Goal: Information Seeking & Learning: Learn about a topic

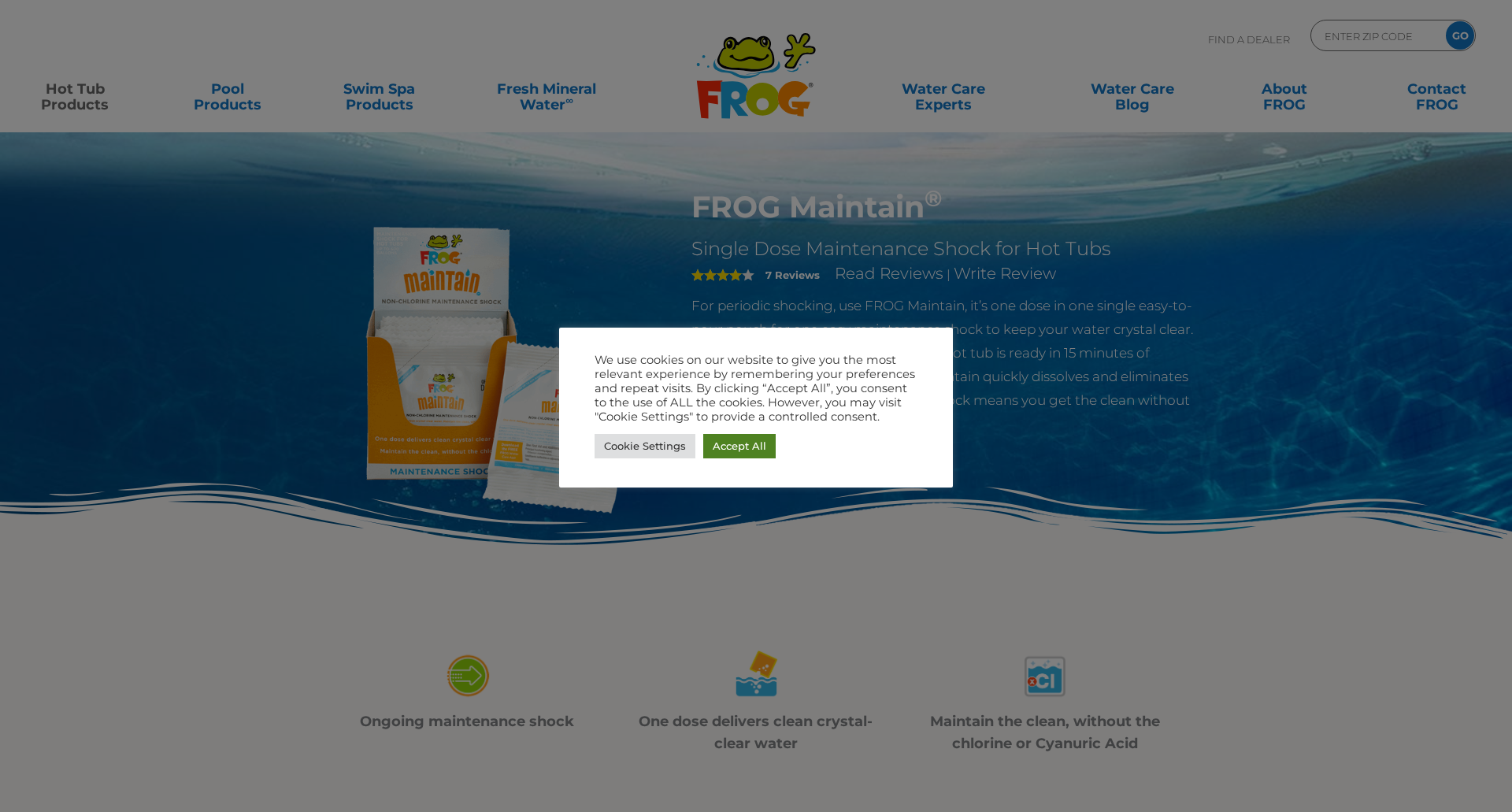
click at [758, 451] on link "Accept All" at bounding box center [739, 446] width 72 height 24
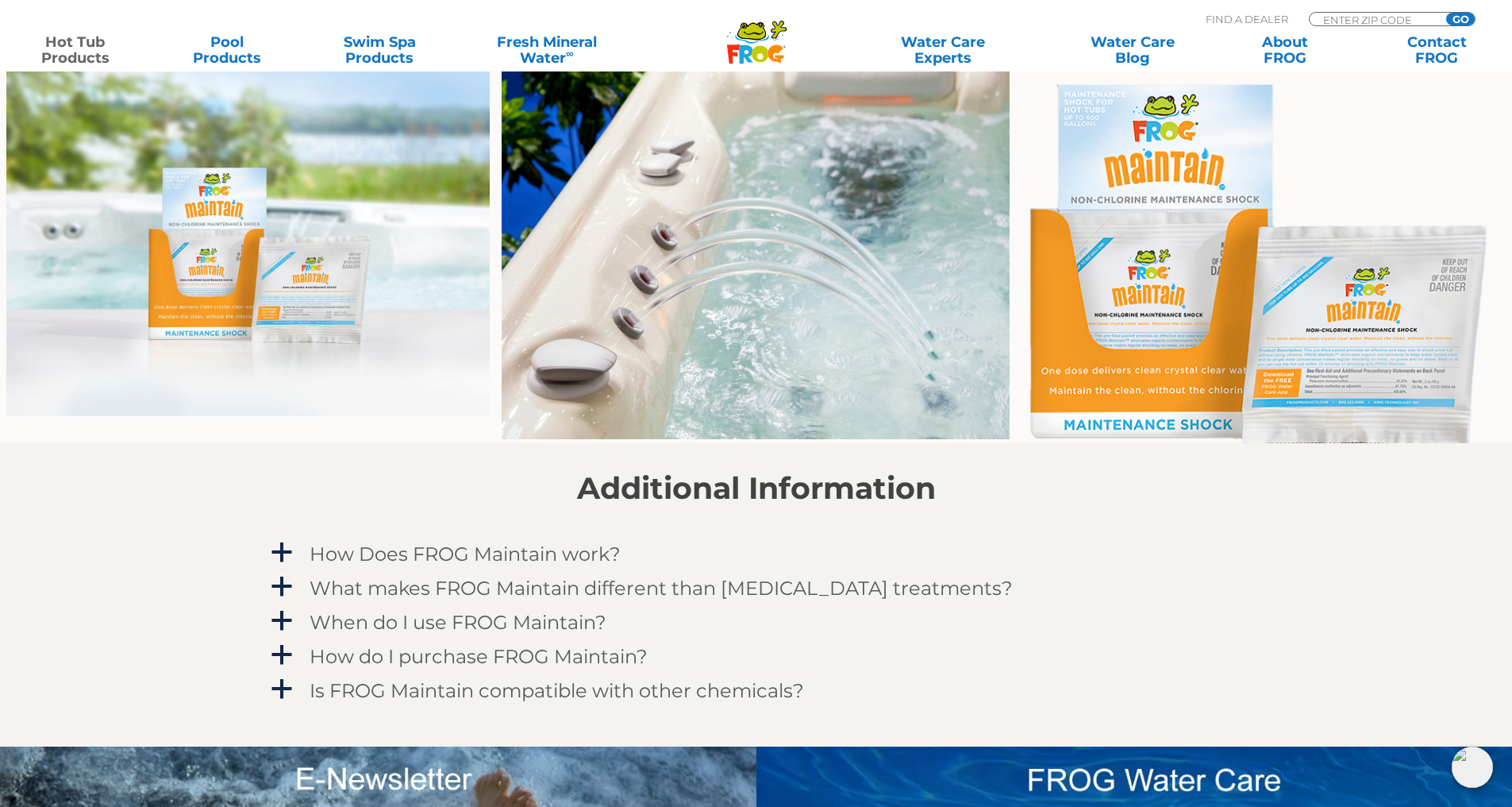
scroll to position [1111, 0]
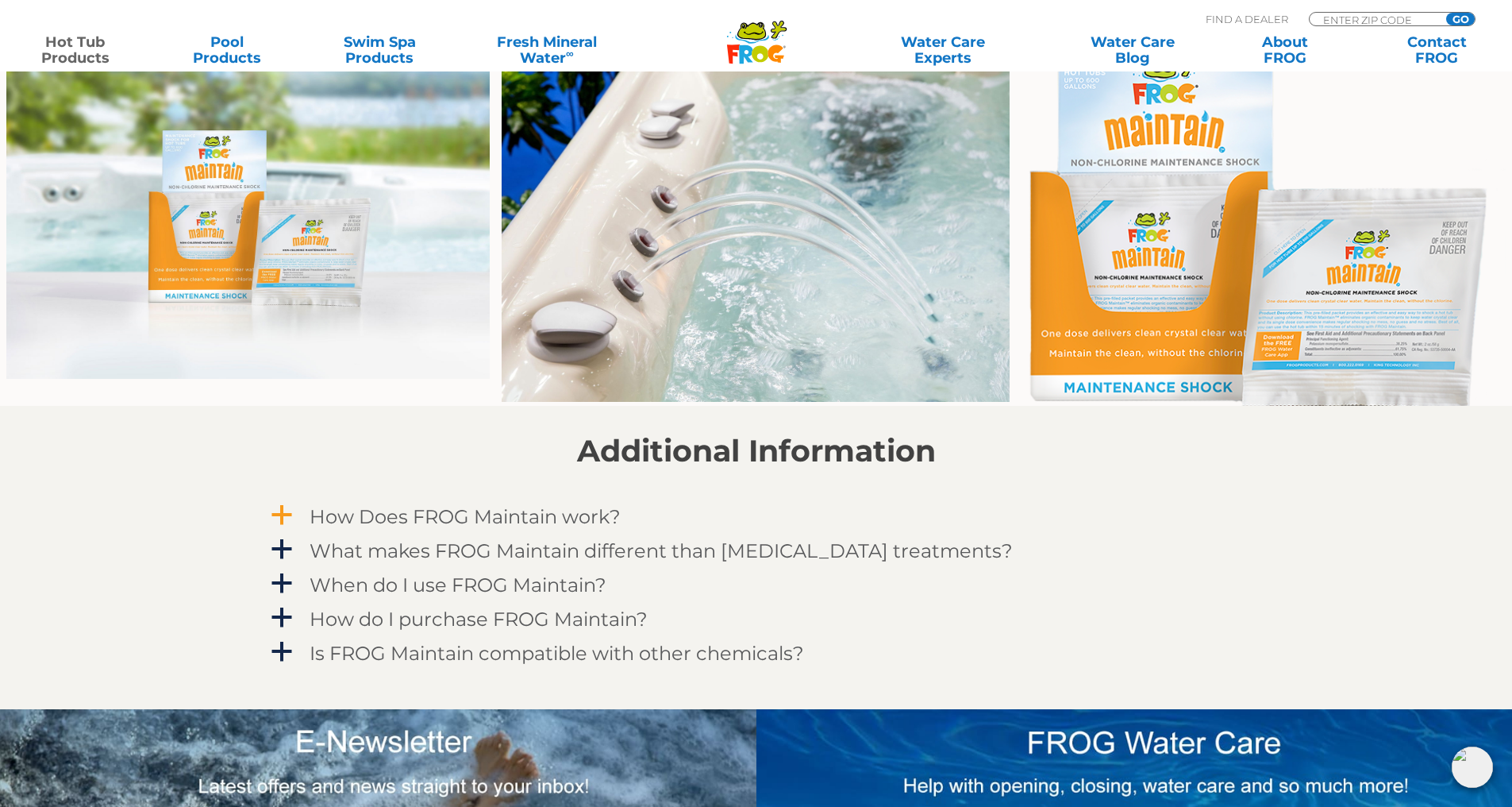
click at [275, 520] on span "a" at bounding box center [282, 516] width 24 height 24
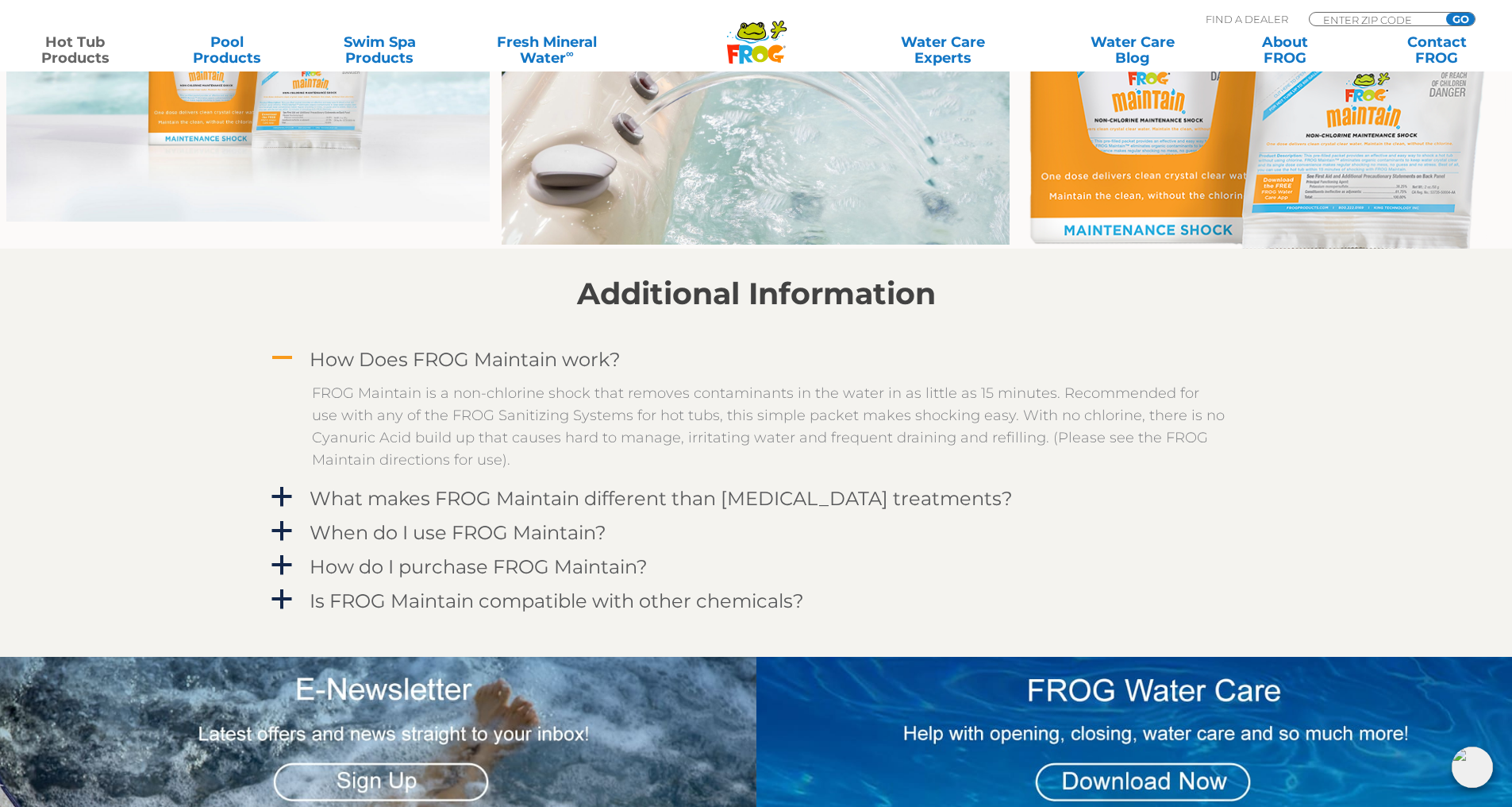
scroll to position [1271, 0]
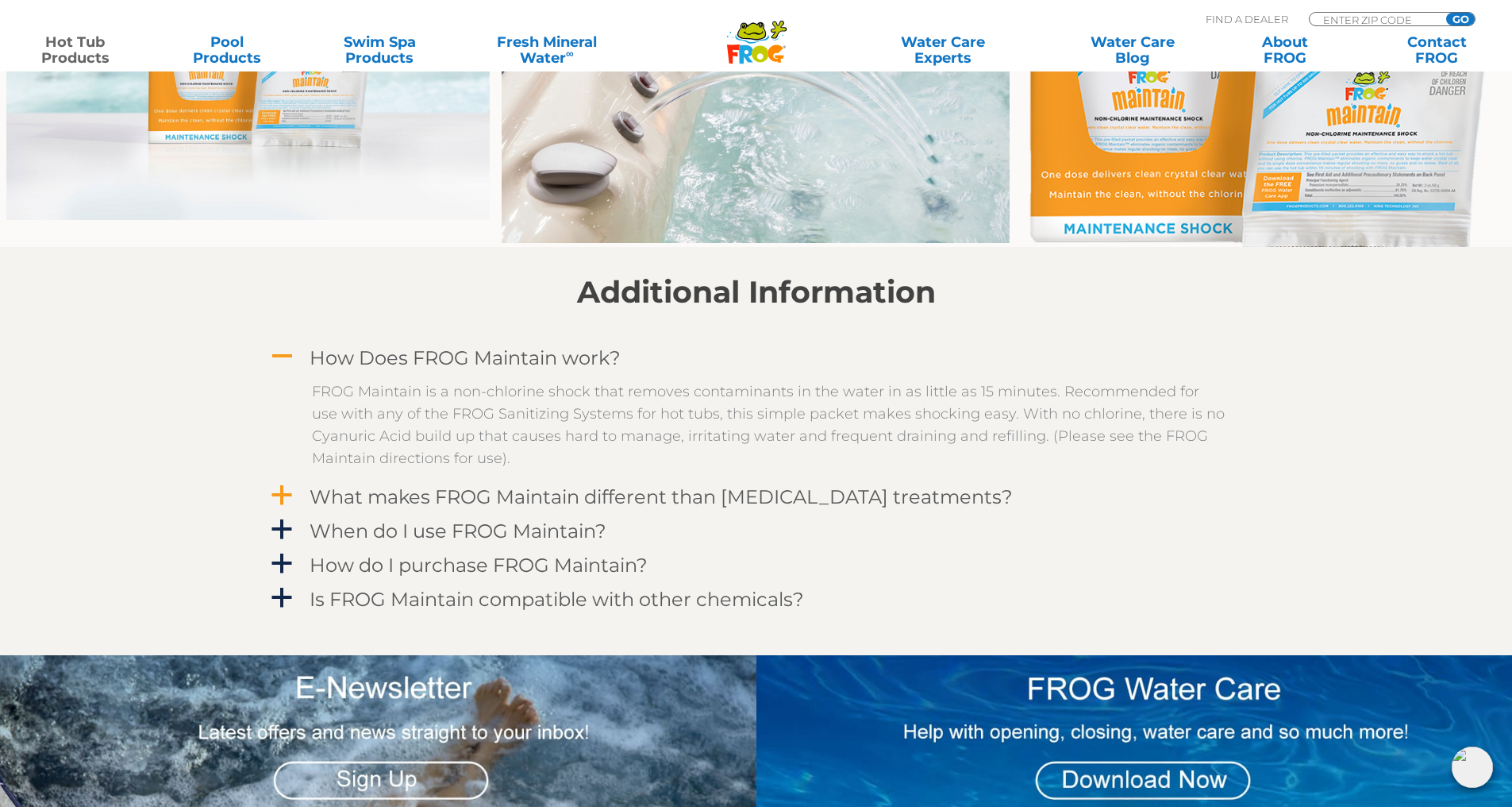
click at [282, 501] on span "a" at bounding box center [282, 496] width 24 height 24
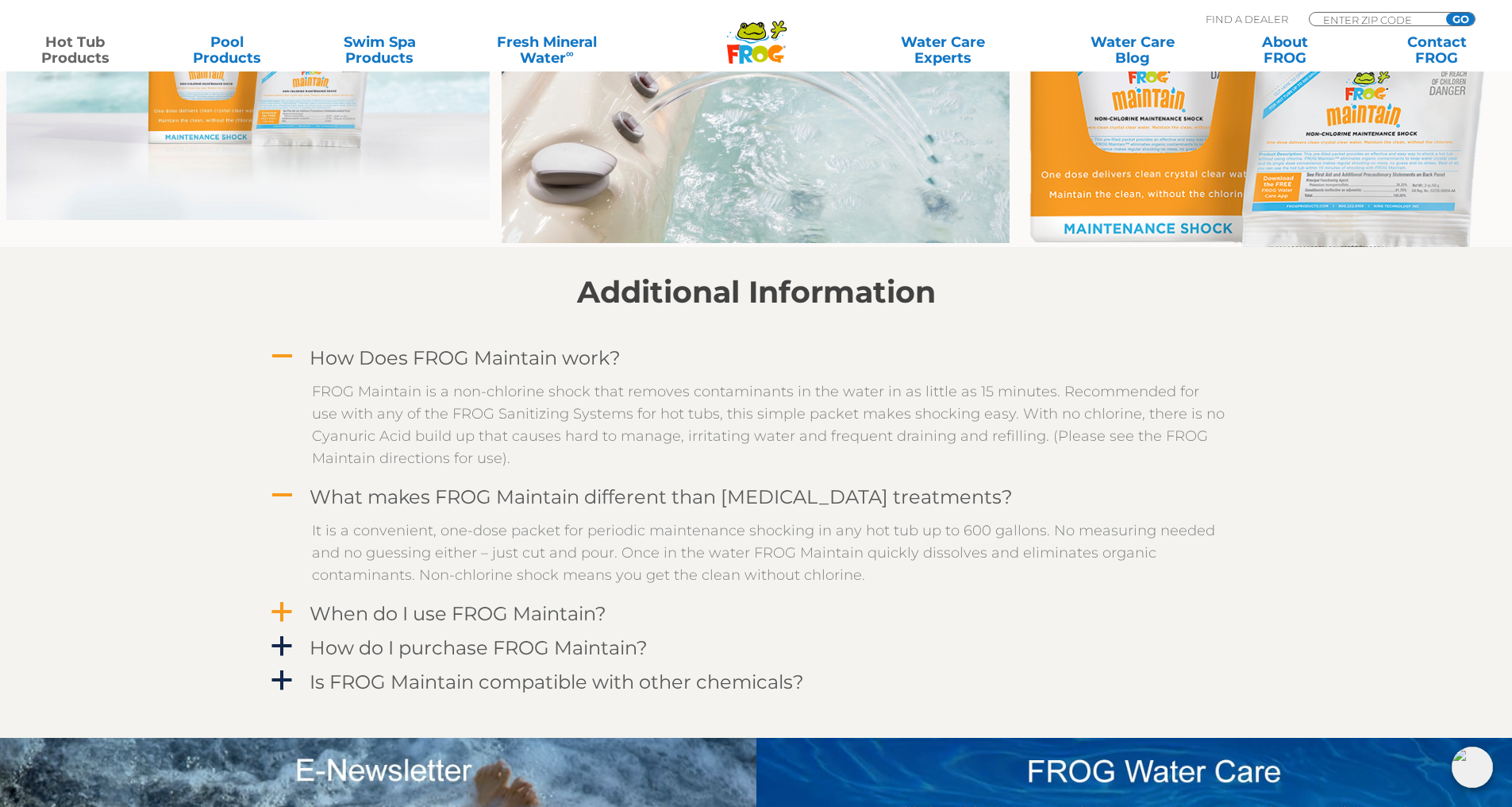
click at [283, 612] on span "a" at bounding box center [282, 612] width 24 height 24
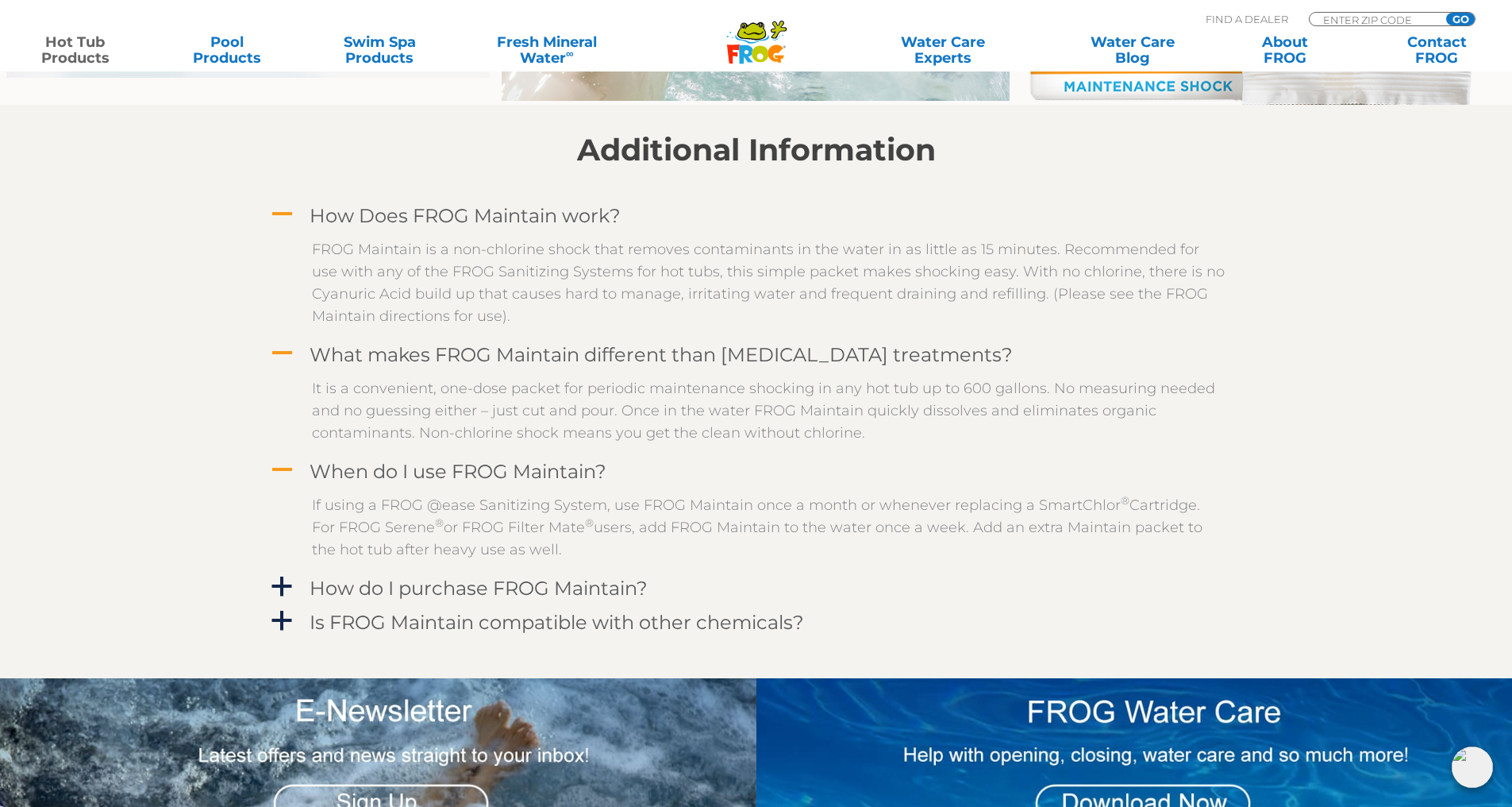
scroll to position [1430, 0]
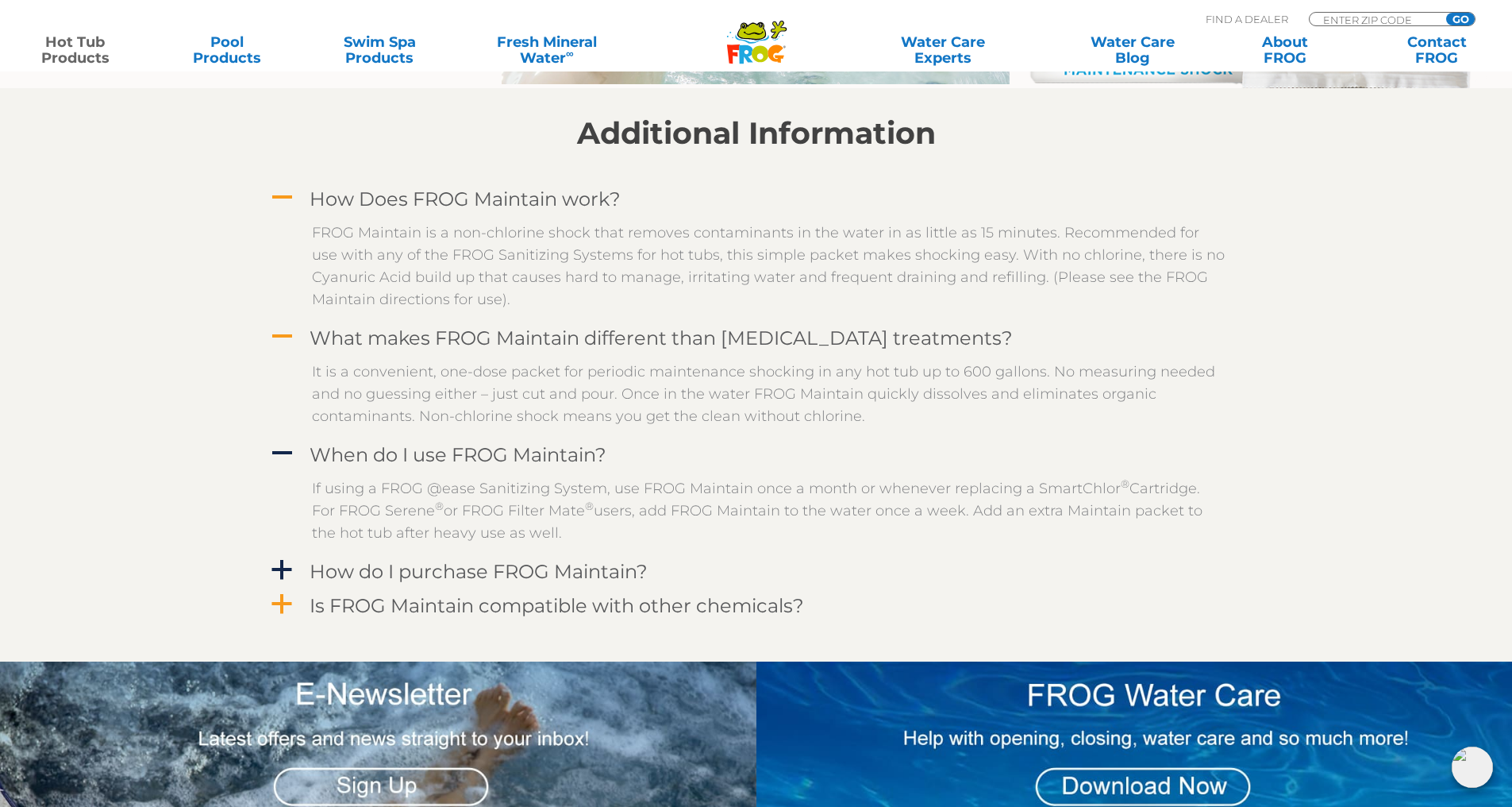
click at [280, 603] on span "a" at bounding box center [282, 604] width 24 height 24
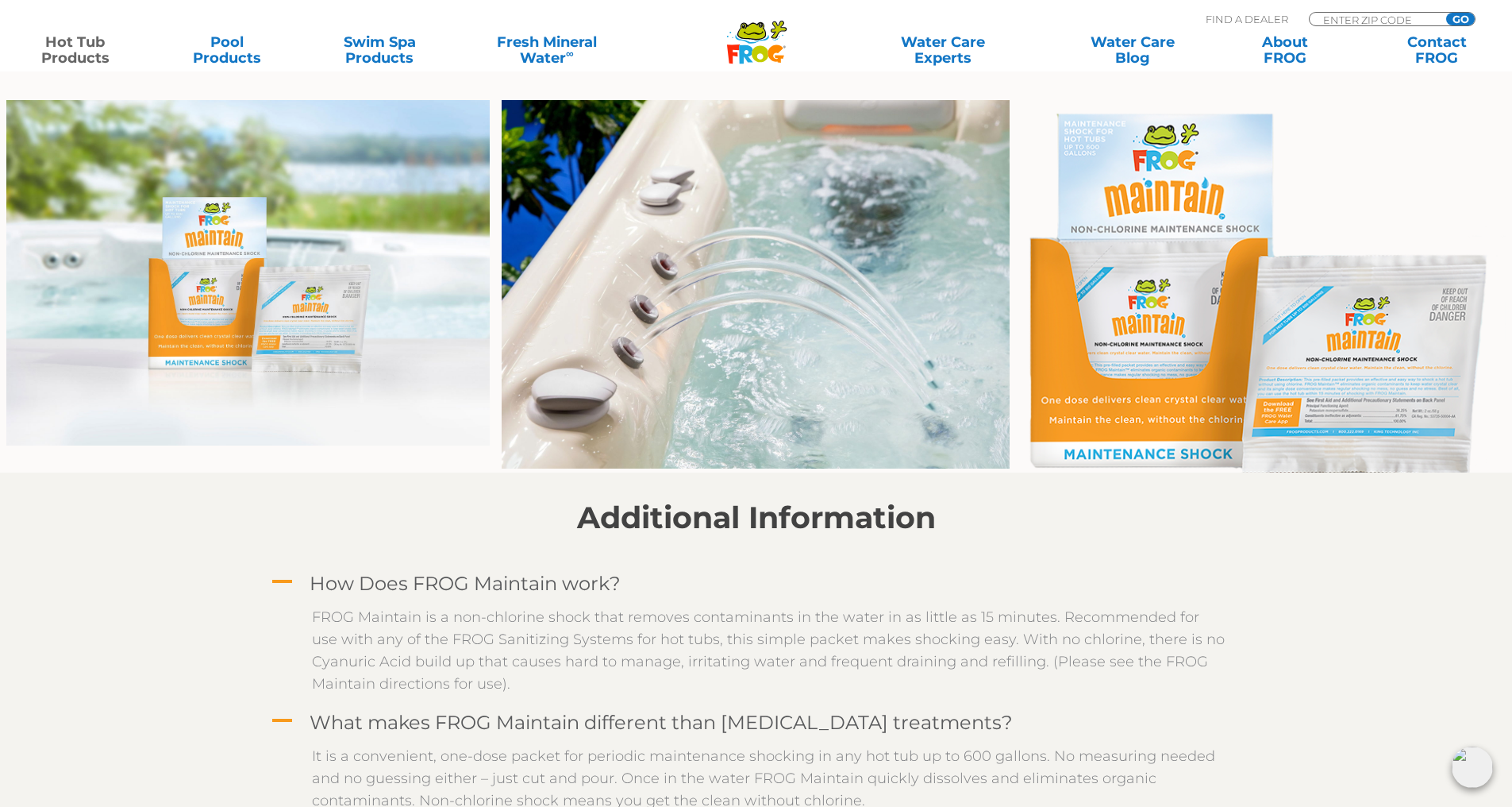
scroll to position [953, 0]
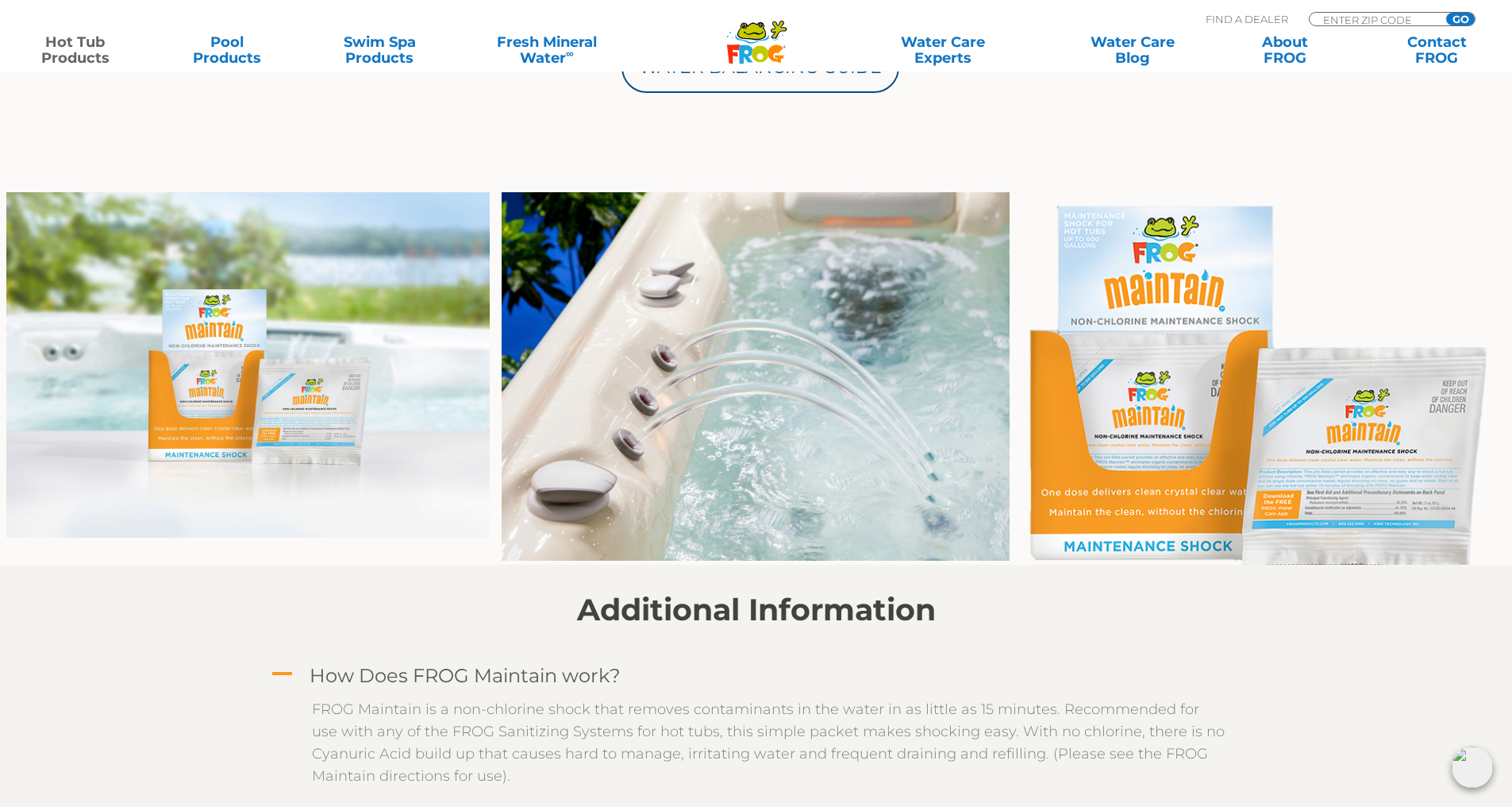
click at [1400, 451] on img at bounding box center [1264, 378] width 484 height 372
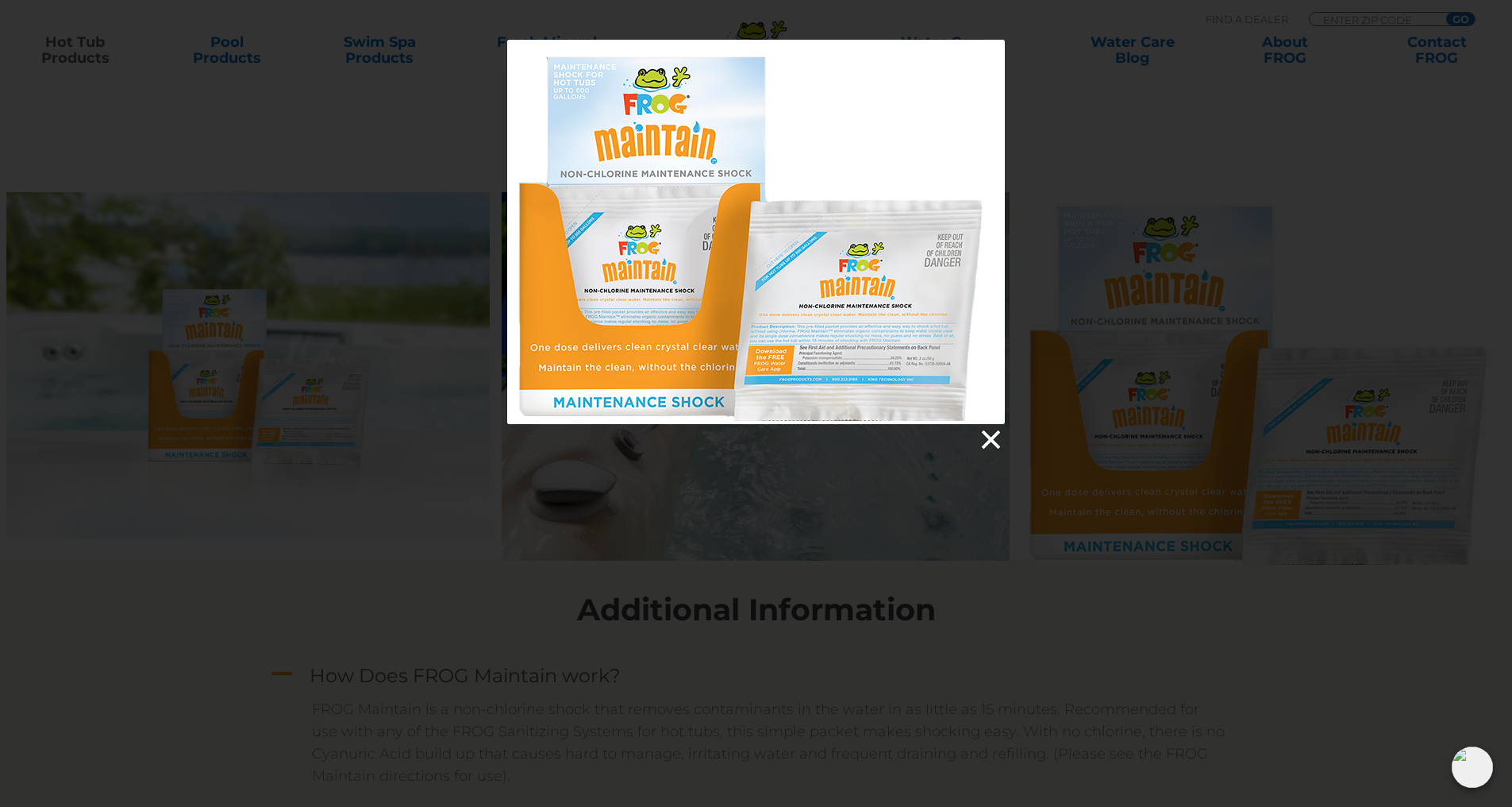
click at [990, 437] on link at bounding box center [990, 440] width 24 height 24
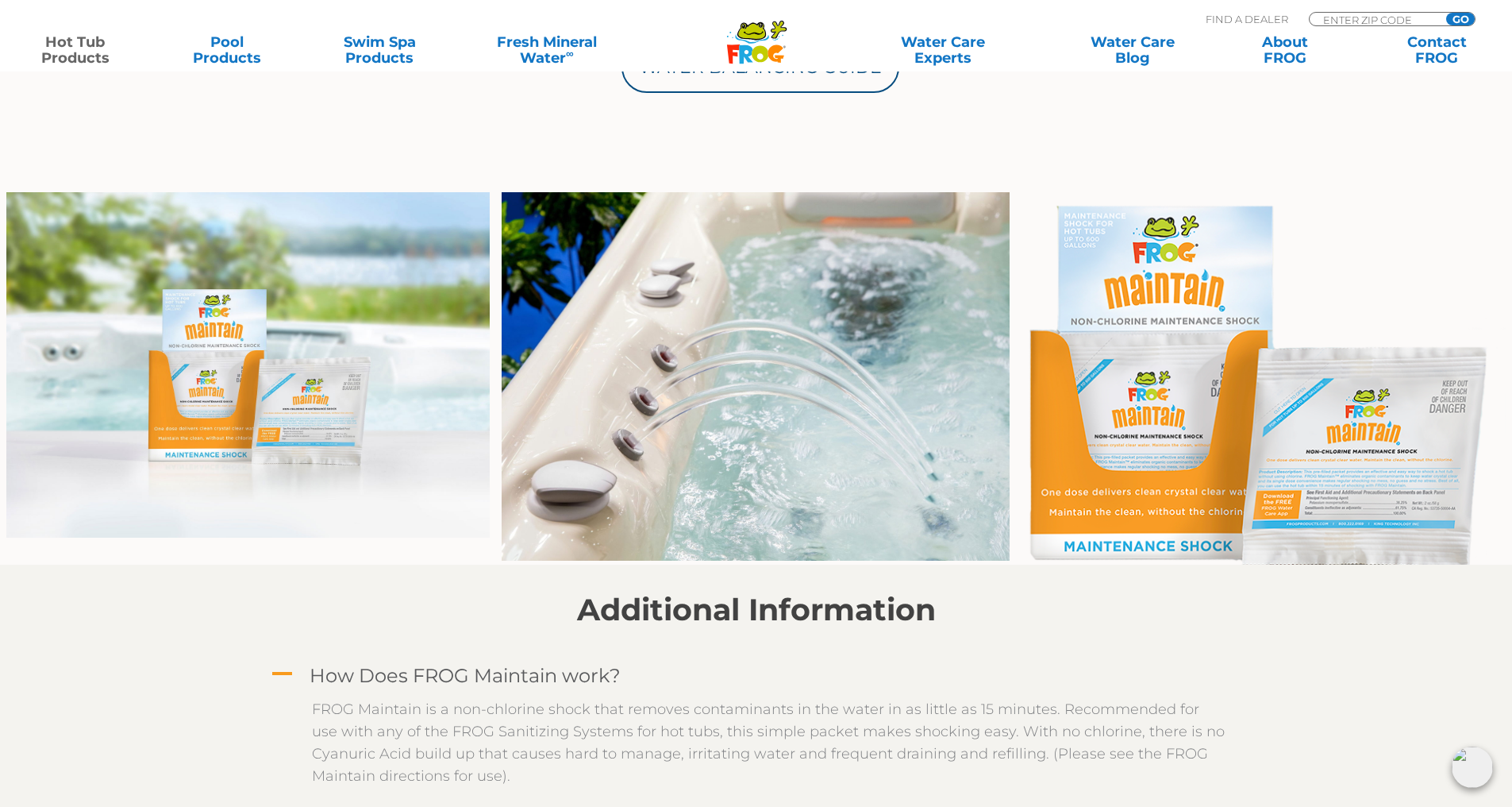
click at [1333, 541] on img at bounding box center [1264, 378] width 484 height 372
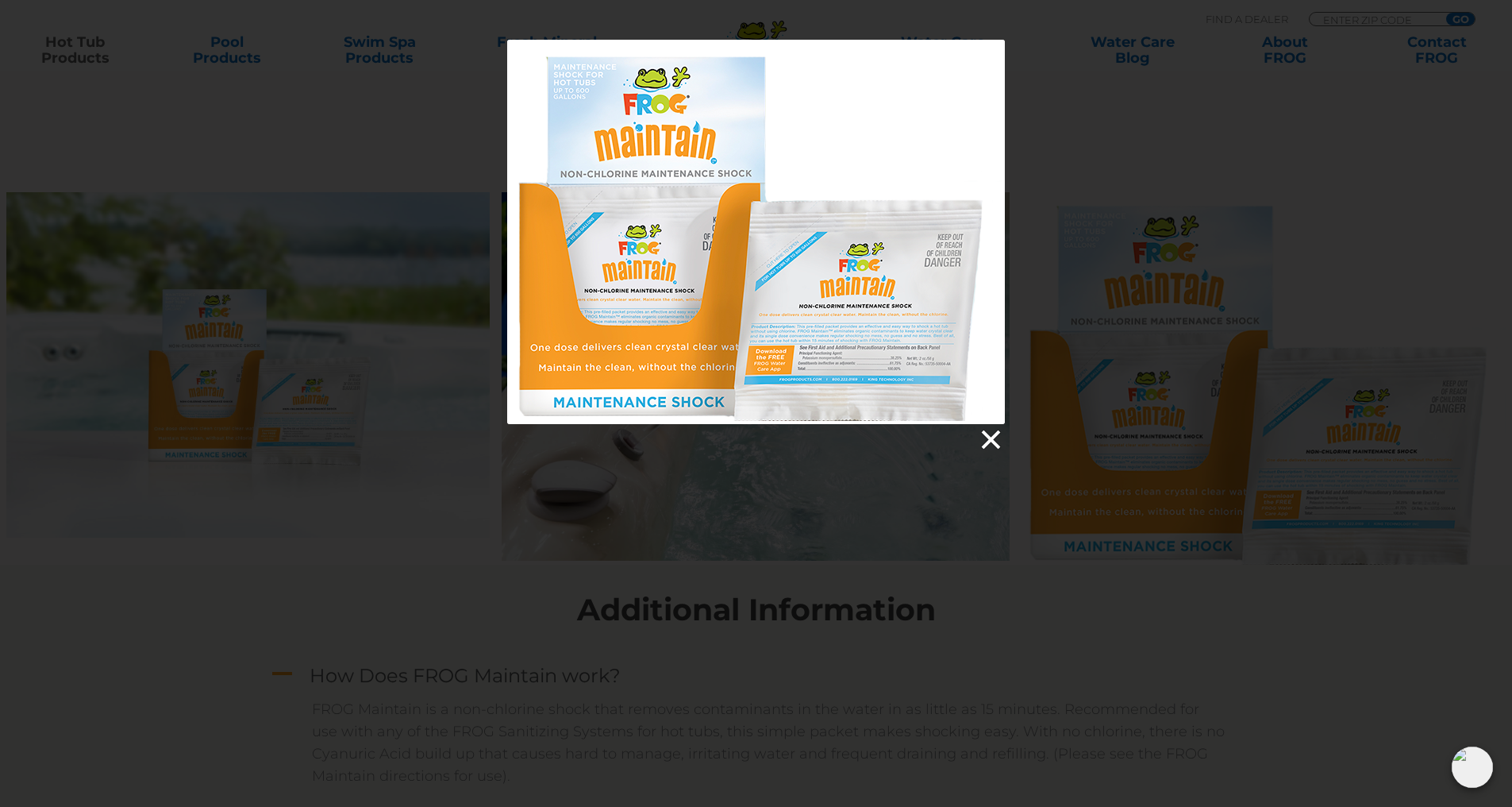
click at [986, 437] on link at bounding box center [990, 440] width 24 height 24
